Goal: Information Seeking & Learning: Learn about a topic

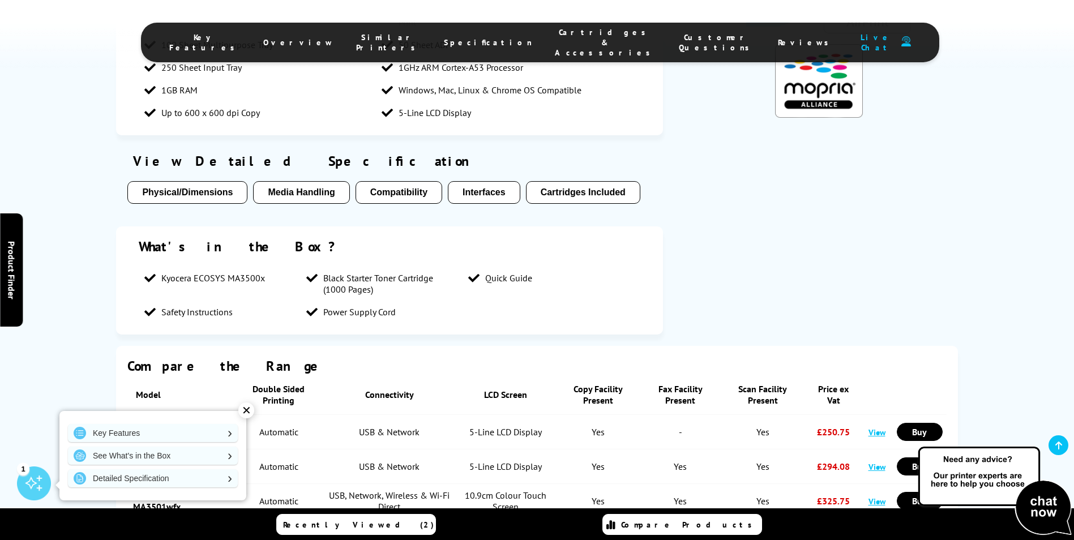
scroll to position [1024, 0]
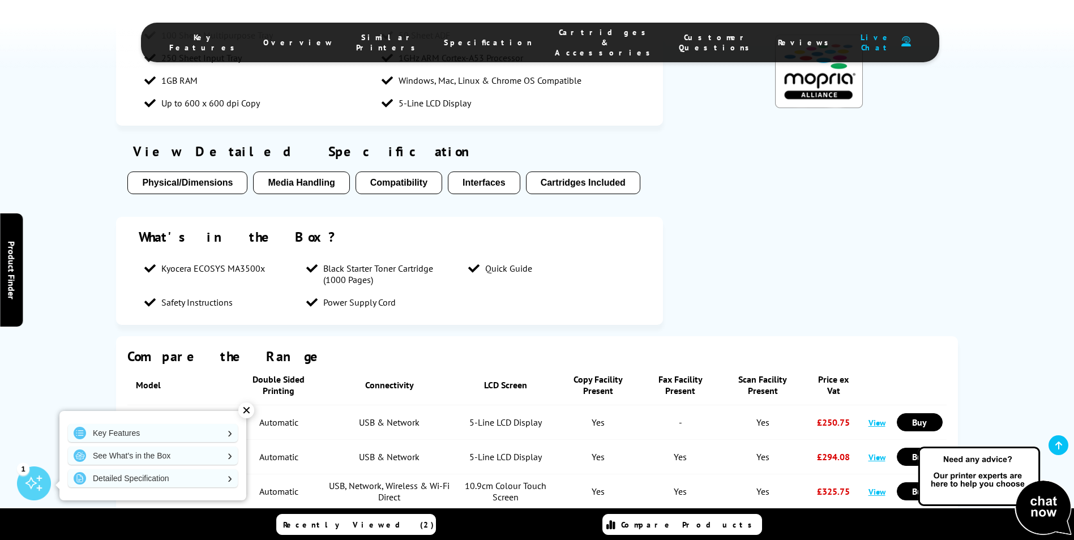
click at [307, 185] on button "Media Handling" at bounding box center [301, 183] width 96 height 23
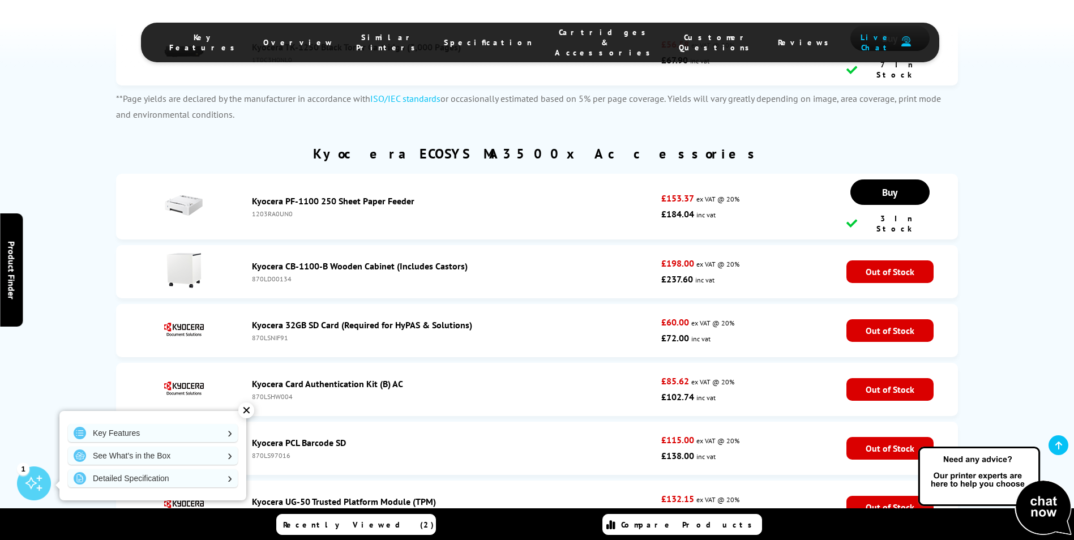
scroll to position [3736, 0]
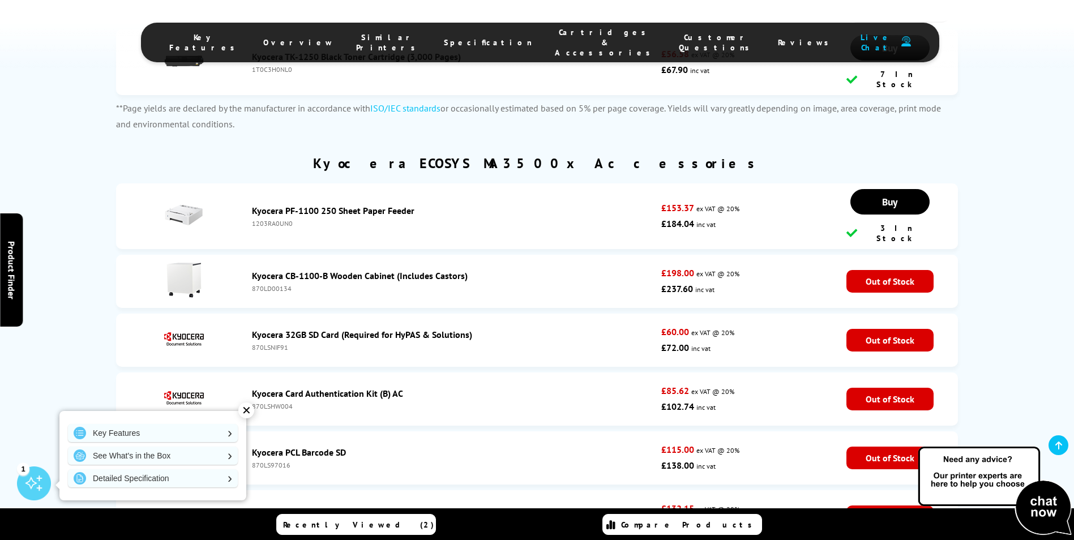
click at [330, 205] on link "Kyocera PF-1100 250 Sheet Paper Feeder" at bounding box center [333, 210] width 162 height 11
